Goal: Task Accomplishment & Management: Use online tool/utility

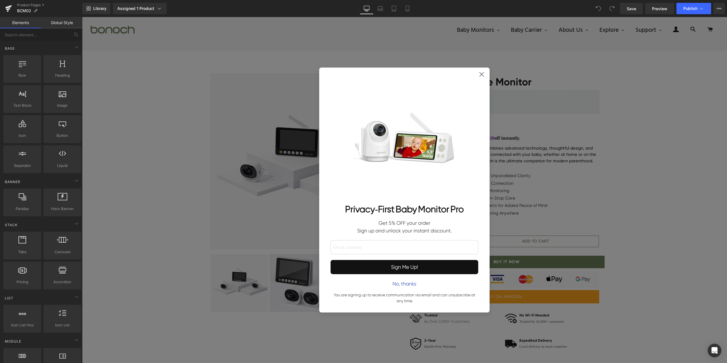
click at [483, 74] on div "Privacy‑First Baby Monitor Pro Get 5% OFF your order Sign up and unlock your in…" at bounding box center [405, 190] width 170 height 245
click at [481, 74] on icon at bounding box center [482, 74] width 5 height 5
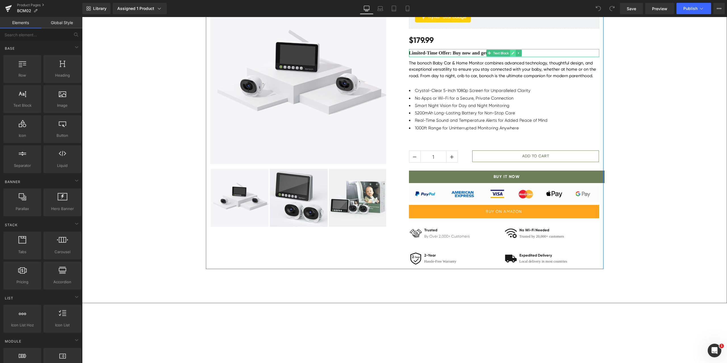
click at [511, 53] on icon at bounding box center [512, 52] width 3 height 3
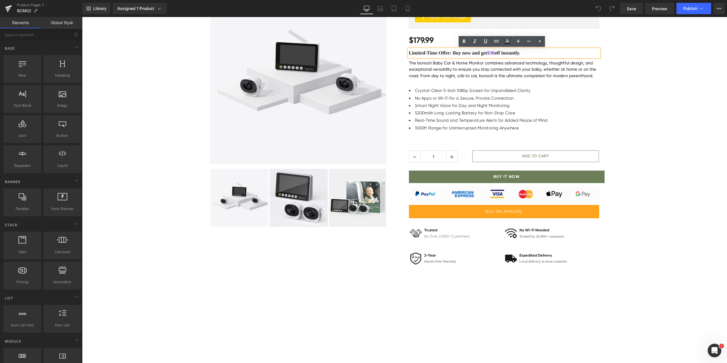
click at [494, 54] on span "$30" at bounding box center [490, 52] width 7 height 5
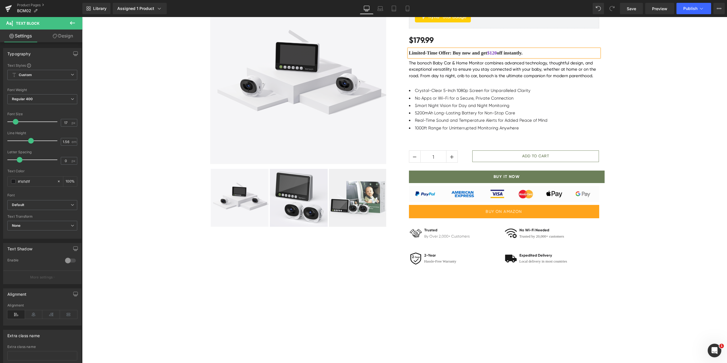
click at [655, 92] on div at bounding box center [404, 125] width 645 height 290
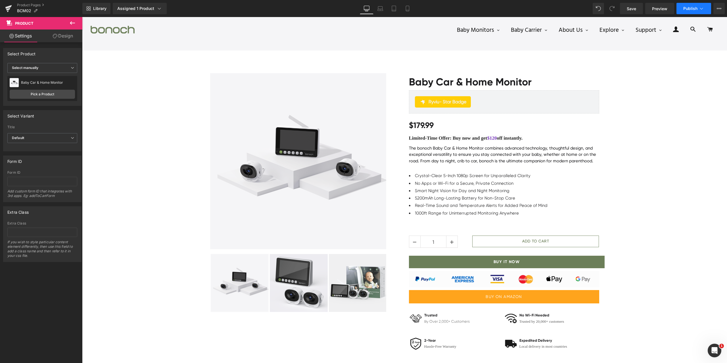
click at [688, 9] on span "Publish" at bounding box center [690, 8] width 14 height 5
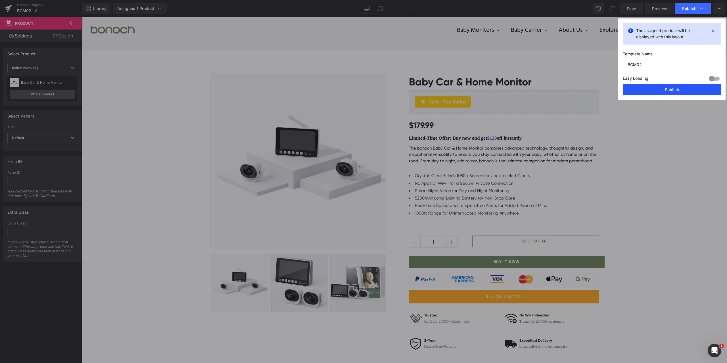
click at [646, 91] on button "Publish" at bounding box center [672, 89] width 98 height 11
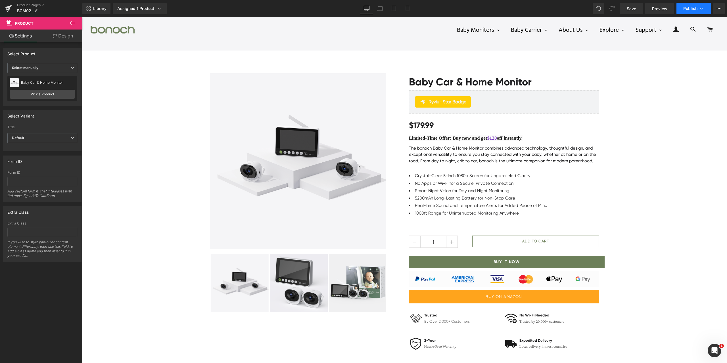
click at [686, 6] on button "Publish" at bounding box center [694, 8] width 35 height 11
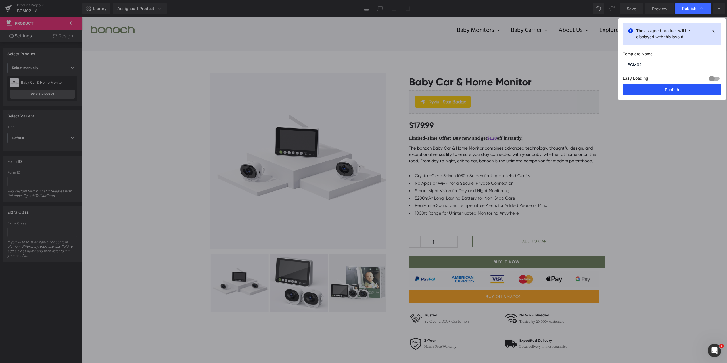
click at [673, 90] on button "Publish" at bounding box center [672, 89] width 98 height 11
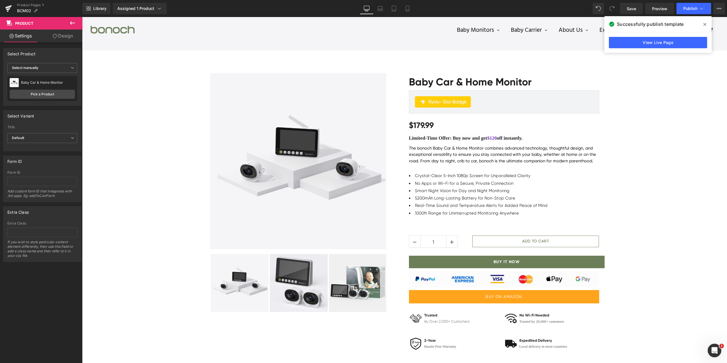
click at [708, 24] on span at bounding box center [704, 24] width 9 height 9
click at [33, 4] on link "Product Pages" at bounding box center [49, 5] width 65 height 5
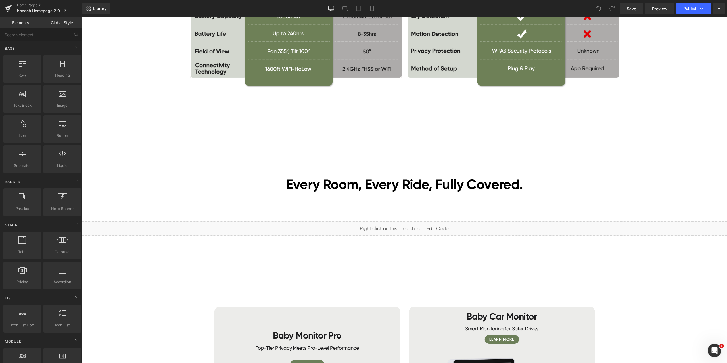
scroll to position [1477, 0]
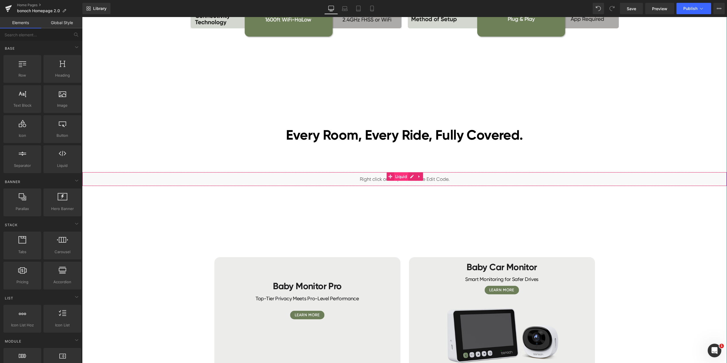
click at [401, 177] on span "Liquid" at bounding box center [401, 176] width 14 height 9
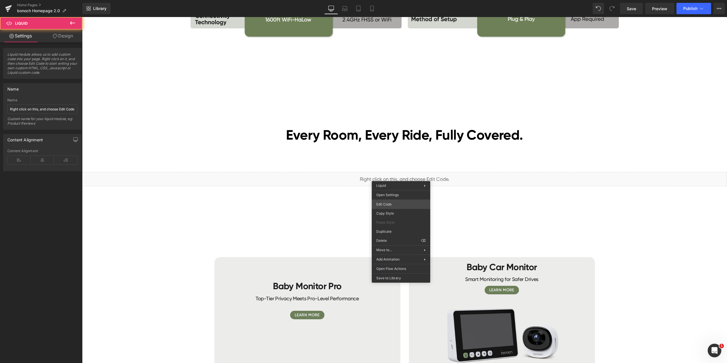
click at [407, 0] on div "Liquid You are previewing how the will restyle your page. You can not edit Elem…" at bounding box center [363, 0] width 727 height 0
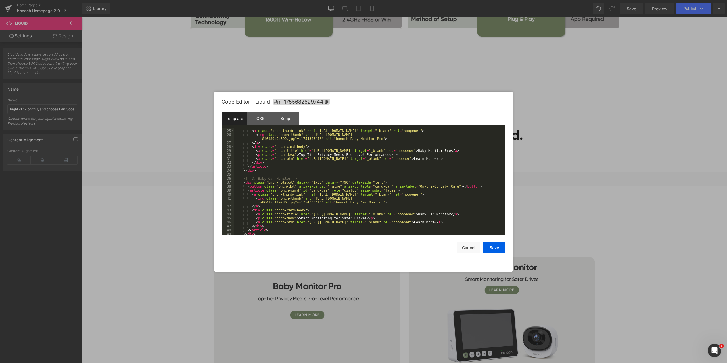
scroll to position [115, 0]
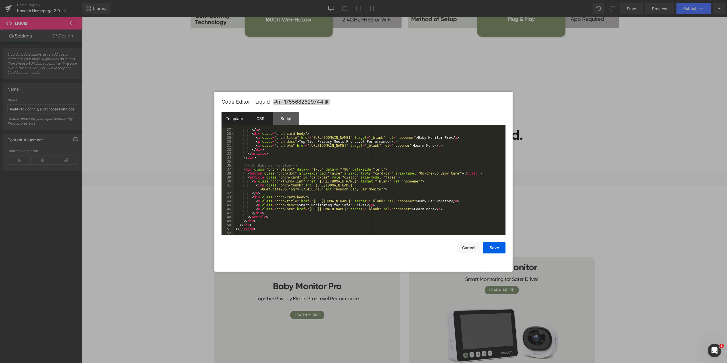
click at [263, 113] on div "CSS" at bounding box center [260, 118] width 26 height 13
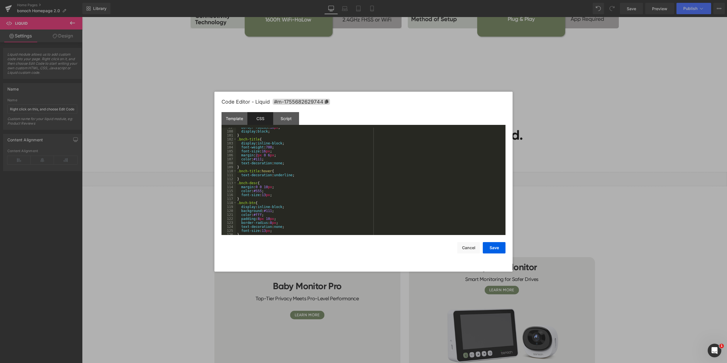
scroll to position [429, 0]
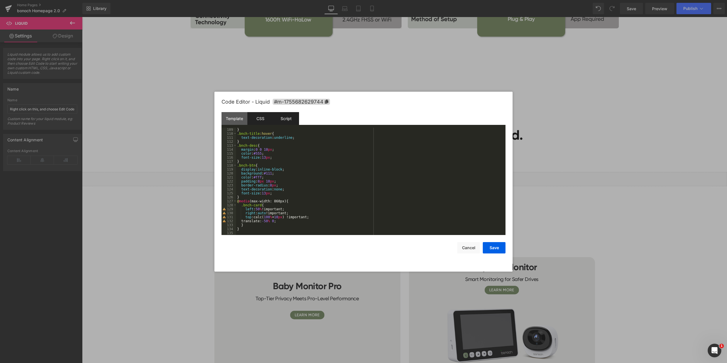
click at [291, 117] on div "Script" at bounding box center [286, 118] width 26 height 13
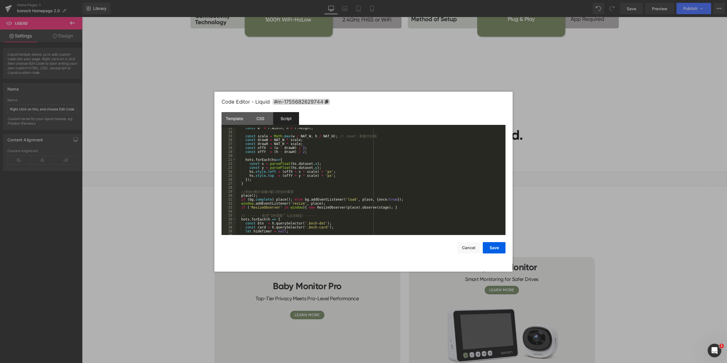
scroll to position [0, 0]
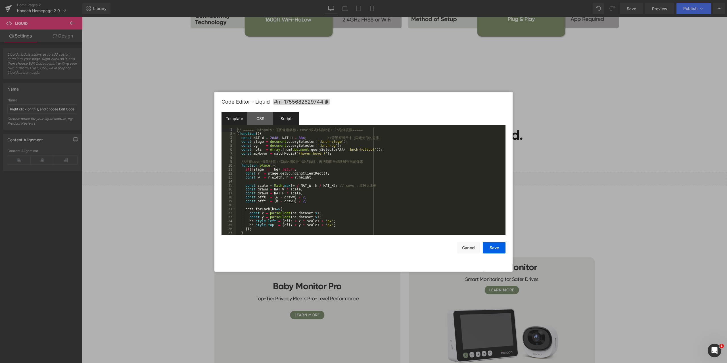
click at [229, 119] on div "Template" at bounding box center [235, 118] width 26 height 13
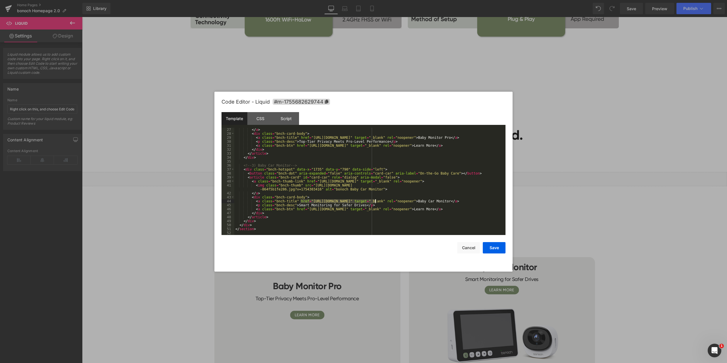
drag, startPoint x: 300, startPoint y: 202, endPoint x: 374, endPoint y: 200, distance: 74.2
click at [374, 200] on div "</ a > < div class = "bnch-card-body" > < a class = "bnch-title" href = "https:…" at bounding box center [368, 185] width 269 height 115
drag, startPoint x: 297, startPoint y: 210, endPoint x: 371, endPoint y: 210, distance: 74.4
click at [371, 210] on div "</ a > < div class = "bnch-card-body" > < a class = "bnch-title" href = "https:…" at bounding box center [368, 185] width 269 height 115
drag, startPoint x: 305, startPoint y: 181, endPoint x: 379, endPoint y: 179, distance: 74.1
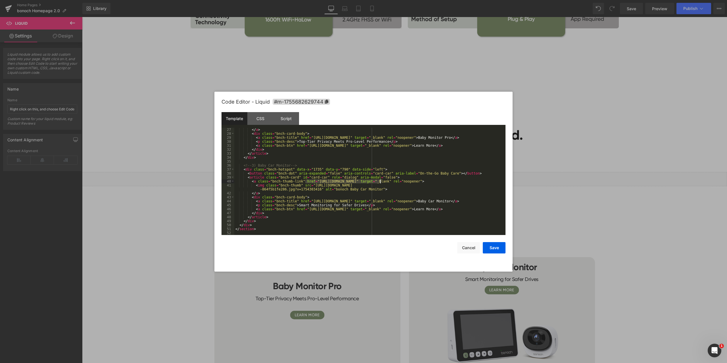
click at [379, 179] on div "</ a > < div class = "bnch-card-body" > < a class = "bnch-title" href = "https:…" at bounding box center [368, 185] width 269 height 115
click at [492, 249] on button "Save" at bounding box center [494, 247] width 23 height 11
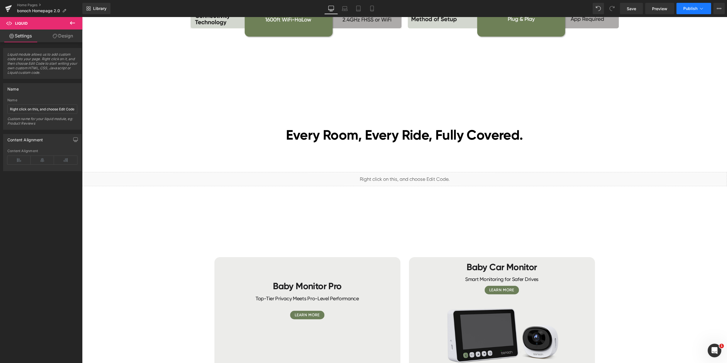
click at [689, 7] on span "Publish" at bounding box center [690, 8] width 14 height 5
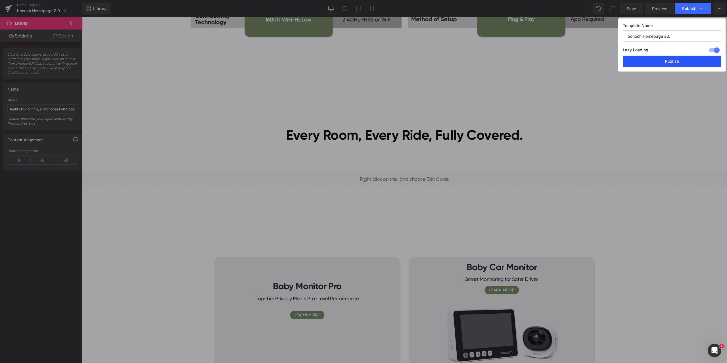
click at [672, 57] on button "Publish" at bounding box center [672, 61] width 98 height 11
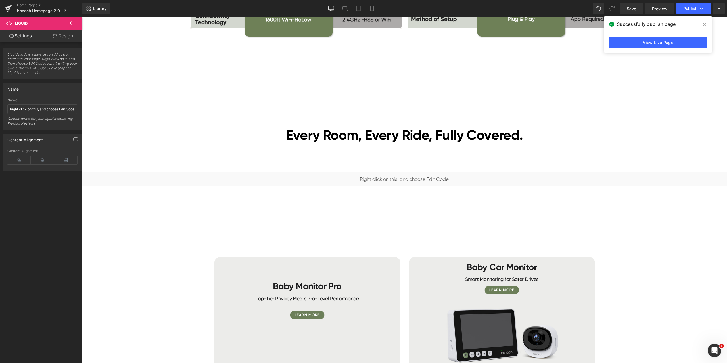
click at [704, 22] on icon at bounding box center [704, 24] width 3 height 5
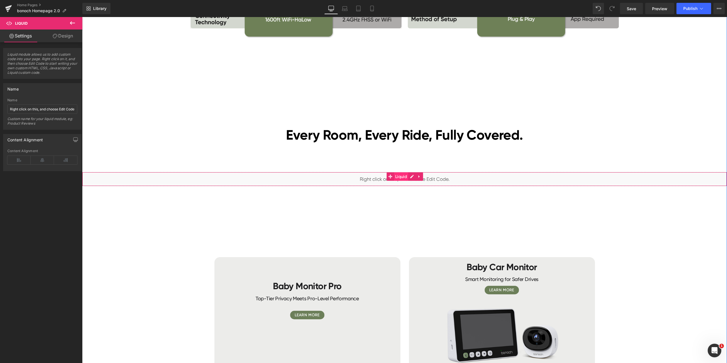
click at [395, 178] on span "Liquid" at bounding box center [401, 176] width 14 height 9
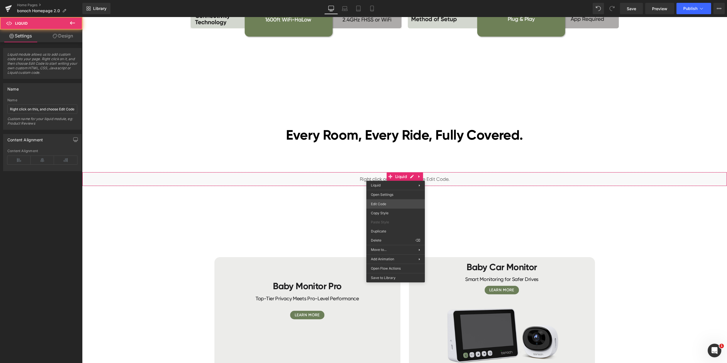
click at [392, 0] on div "Liquid You are previewing how the will restyle your page. You can not edit Elem…" at bounding box center [363, 0] width 727 height 0
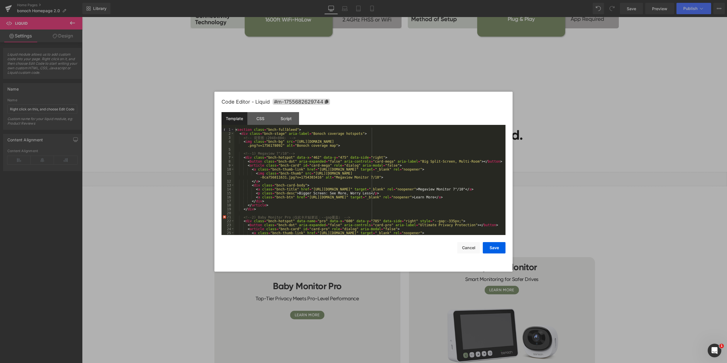
click at [323, 169] on div "< section class = "bnch-fullbleed" > < div class = "bnch-stage" aria-label = "B…" at bounding box center [368, 187] width 269 height 119
drag, startPoint x: 306, startPoint y: 170, endPoint x: 385, endPoint y: 168, distance: 79.3
click at [385, 168] on div "< section class = "bnch-fullbleed" > < div class = "bnch-stage" aria-label = "B…" at bounding box center [368, 187] width 269 height 119
drag, startPoint x: 300, startPoint y: 189, endPoint x: 380, endPoint y: 188, distance: 79.8
click at [380, 188] on div "< section class = "bnch-fullbleed" > < div class = "bnch-stage" aria-label = "B…" at bounding box center [368, 187] width 269 height 119
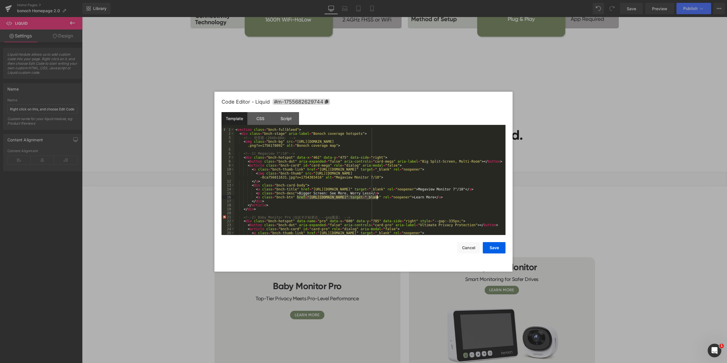
drag, startPoint x: 297, startPoint y: 198, endPoint x: 376, endPoint y: 197, distance: 79.2
click at [376, 197] on div "< section class = "bnch-fullbleed" > < div class = "bnch-stage" aria-label = "B…" at bounding box center [368, 187] width 269 height 119
drag, startPoint x: 494, startPoint y: 244, endPoint x: 497, endPoint y: 243, distance: 3.1
click at [494, 244] on button "Save" at bounding box center [494, 247] width 23 height 11
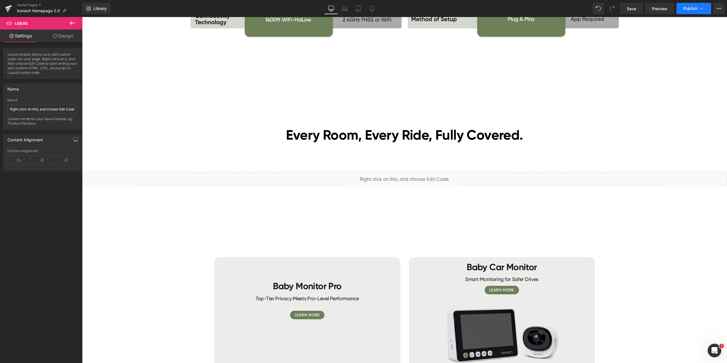
click at [685, 8] on span "Publish" at bounding box center [690, 8] width 14 height 5
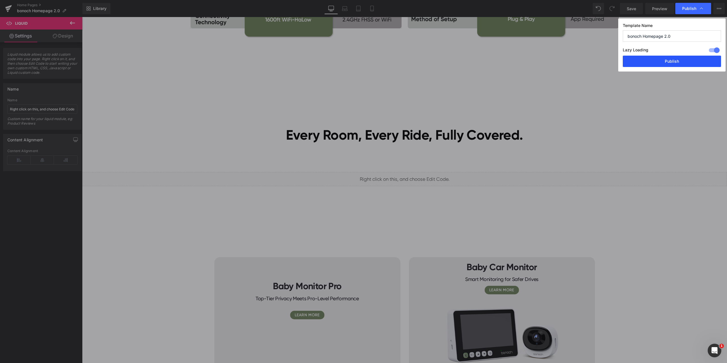
click at [669, 59] on button "Publish" at bounding box center [672, 61] width 98 height 11
